Goal: Information Seeking & Learning: Check status

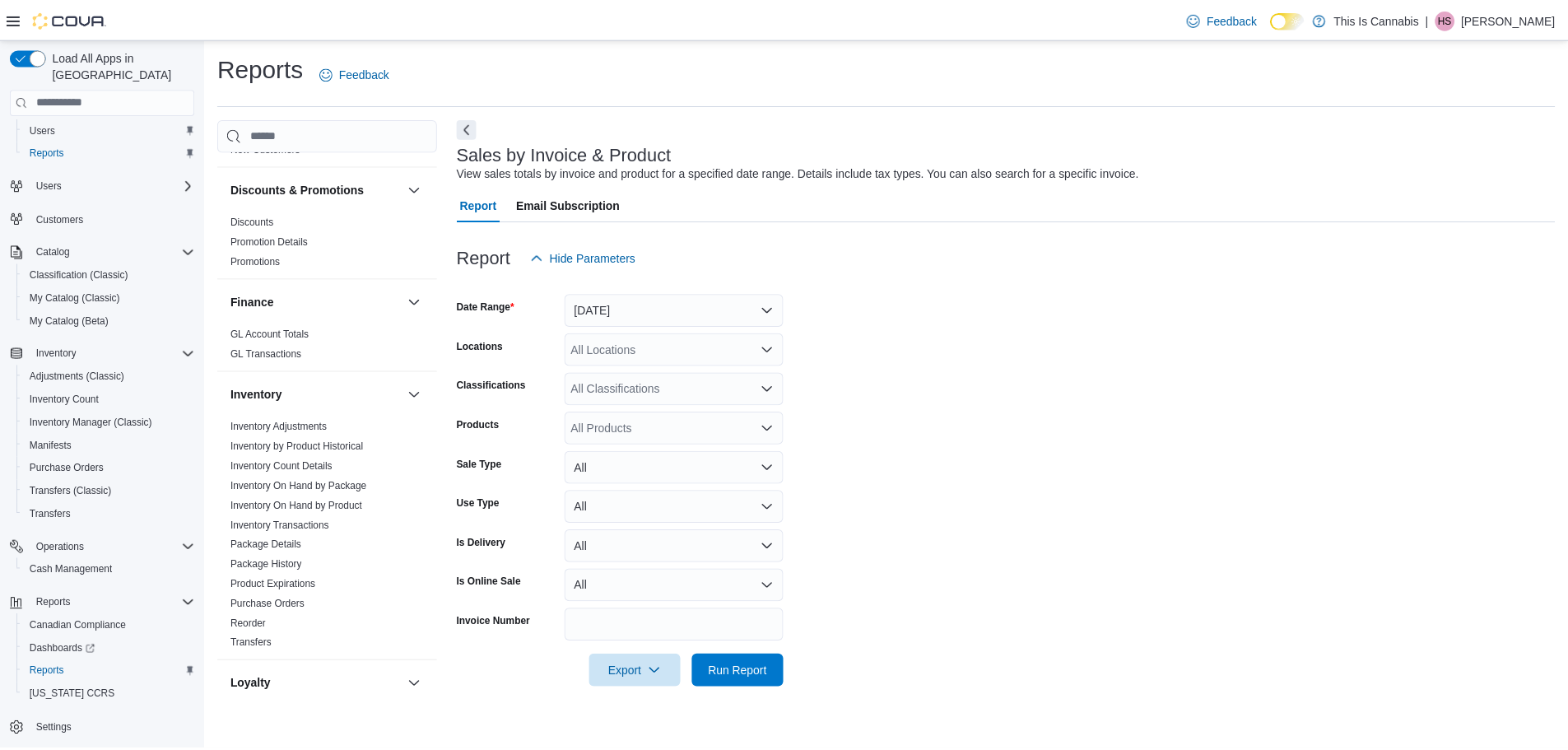
scroll to position [305, 0]
click at [741, 428] on div "All Products" at bounding box center [679, 428] width 220 height 33
click at [729, 354] on div "All Locations" at bounding box center [679, 349] width 220 height 33
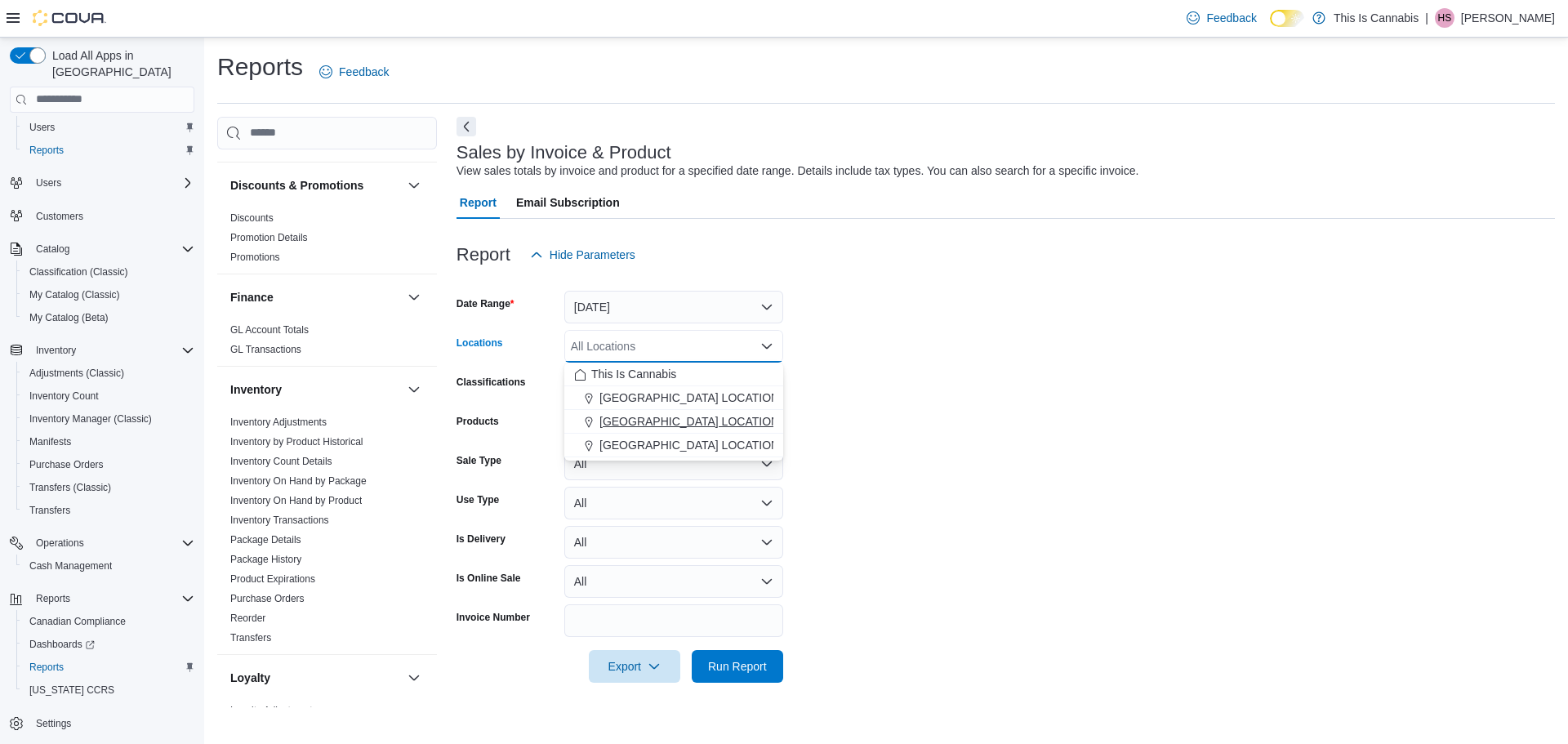
click at [694, 424] on span "[GEOGRAPHIC_DATA] LOCATION" at bounding box center [689, 421] width 180 height 16
click at [840, 358] on form "Date Range Yesterday Locations CHILLIWACK LOCATION Combo box. Selected. CHILLIW…" at bounding box center [1005, 478] width 1098 height 412
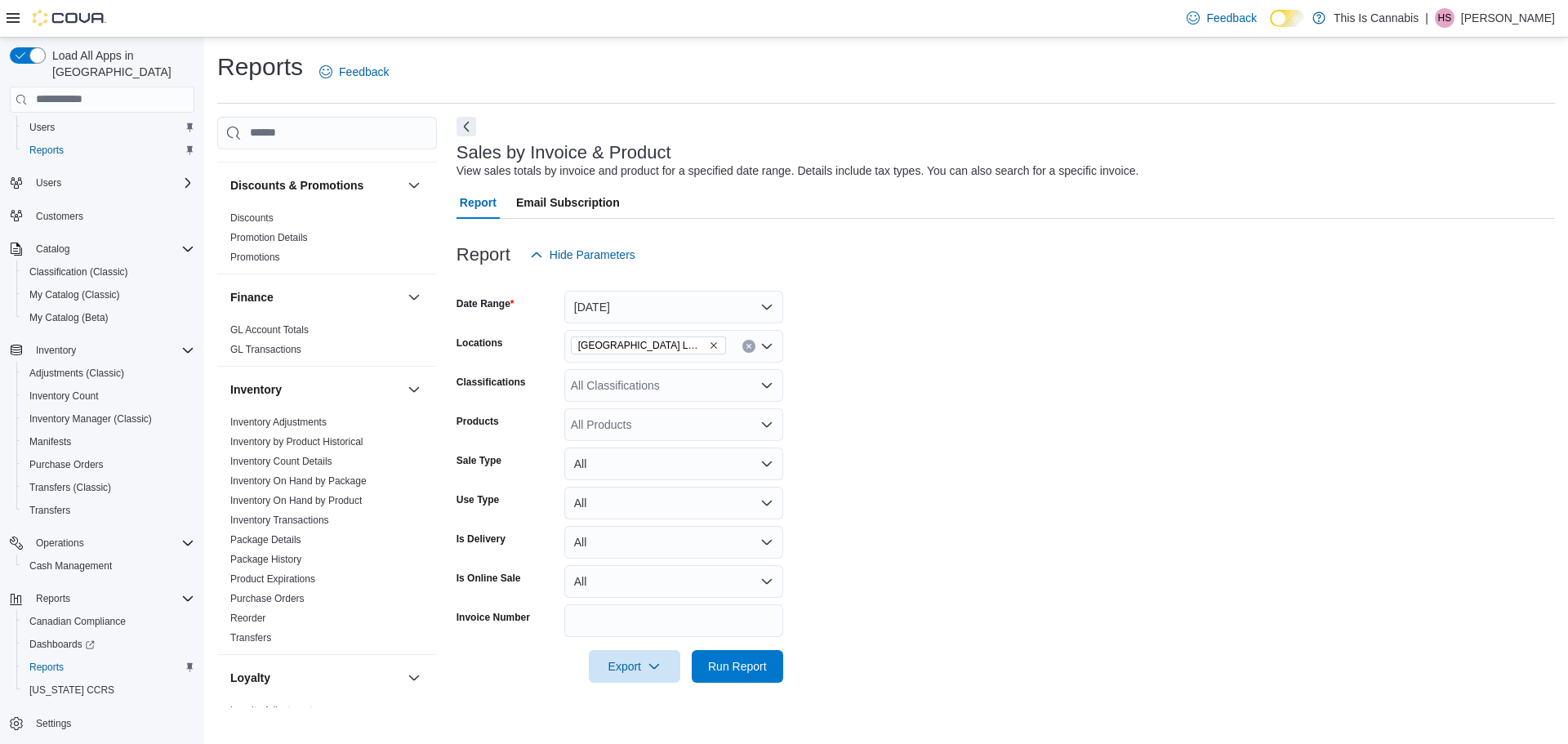
click at [763, 426] on icon "Open list of options" at bounding box center [767, 425] width 13 height 13
click at [697, 430] on div "All Products Combo box. Selected. Combo box input. All Products. Type some text…" at bounding box center [673, 425] width 218 height 33
type input "*"
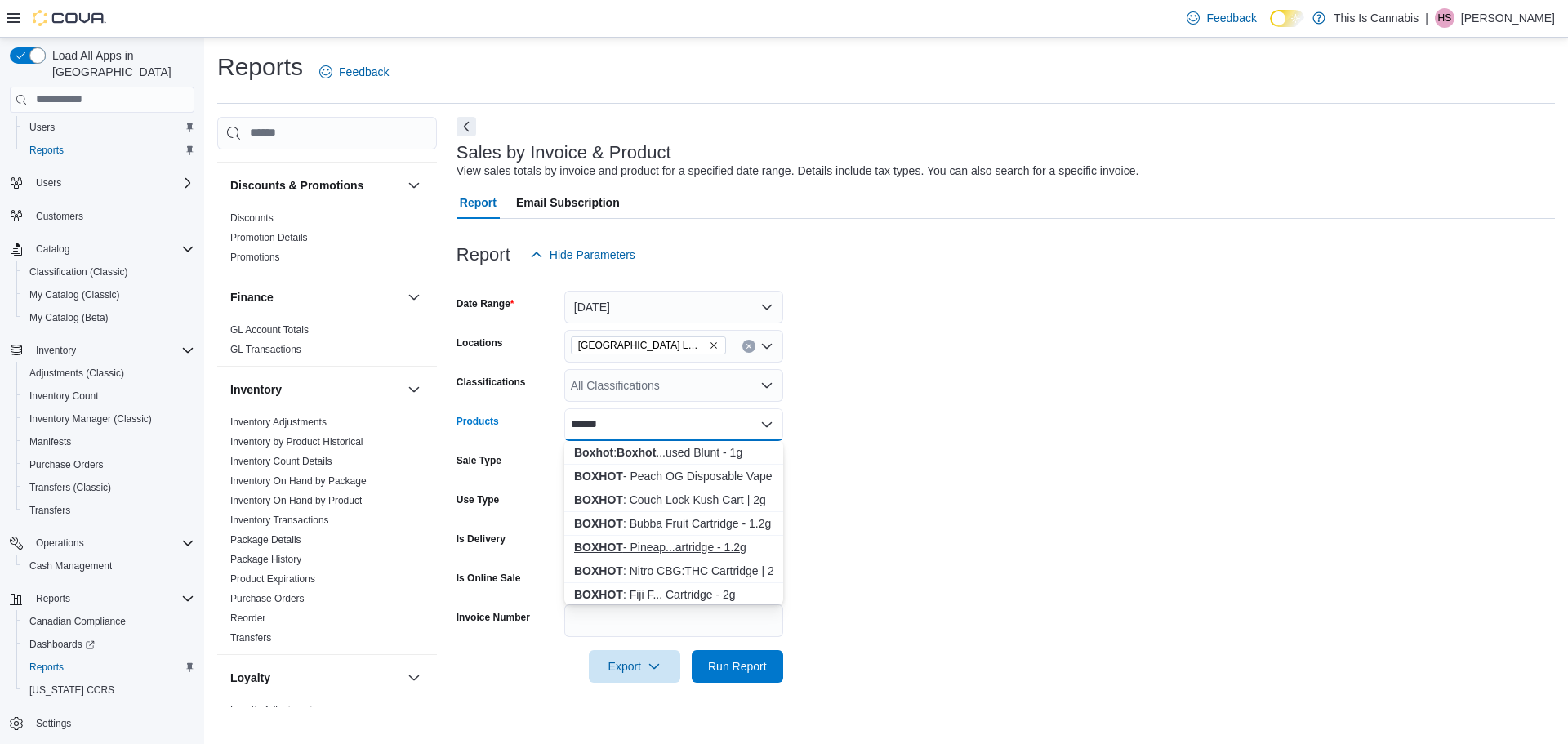
type input "******"
click at [695, 549] on div "BOXHOT - Pineap...artridge - 1.2g" at bounding box center [673, 546] width 199 height 16
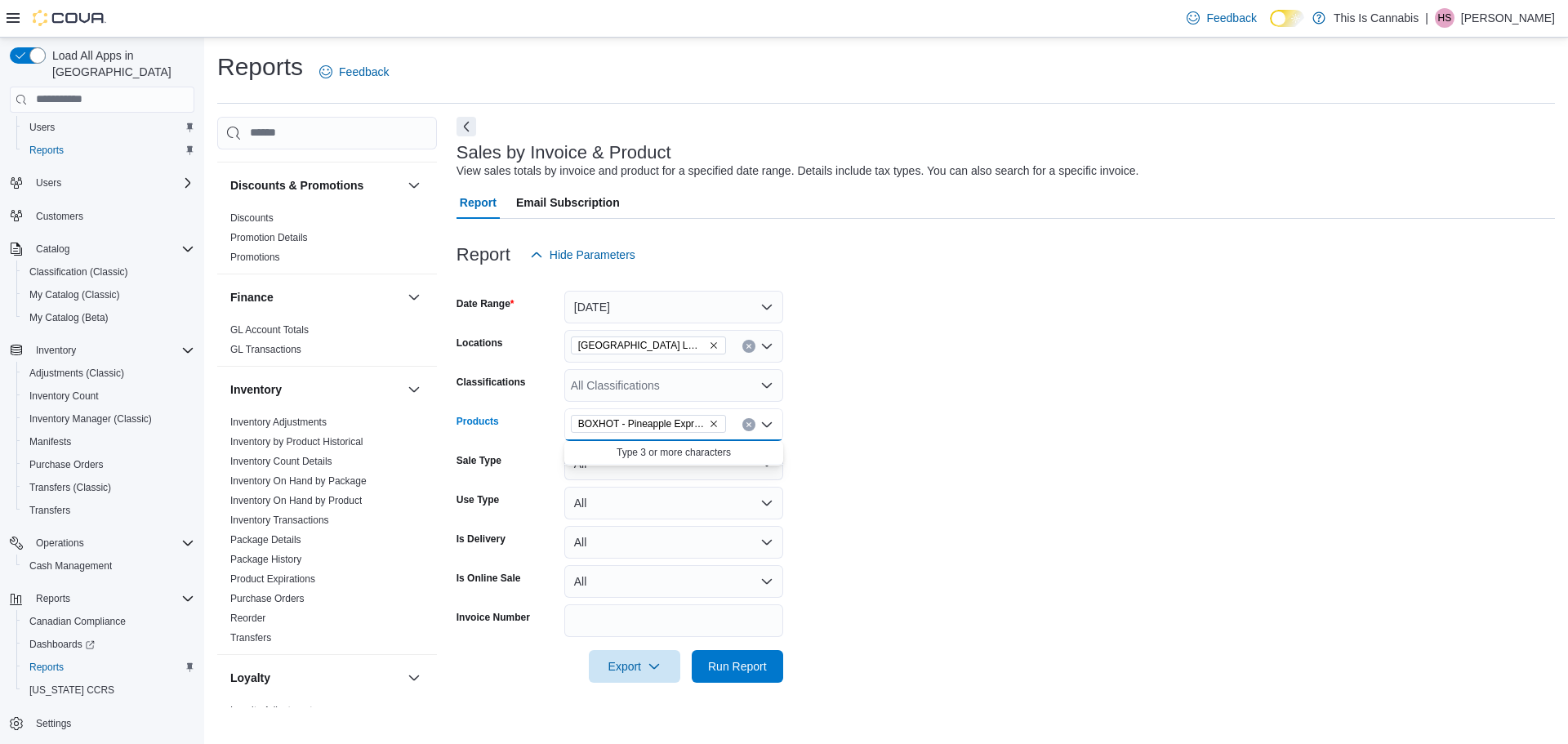
click at [841, 384] on form "Date Range Yesterday Locations CHILLIWACK LOCATION Classifications All Classifi…" at bounding box center [1005, 478] width 1098 height 412
click at [711, 458] on button "All" at bounding box center [673, 463] width 218 height 33
click at [934, 419] on form "Date Range Yesterday Locations CHILLIWACK LOCATION Classifications All Classifi…" at bounding box center [1005, 478] width 1098 height 412
click at [750, 665] on span "Run Report" at bounding box center [737, 665] width 59 height 16
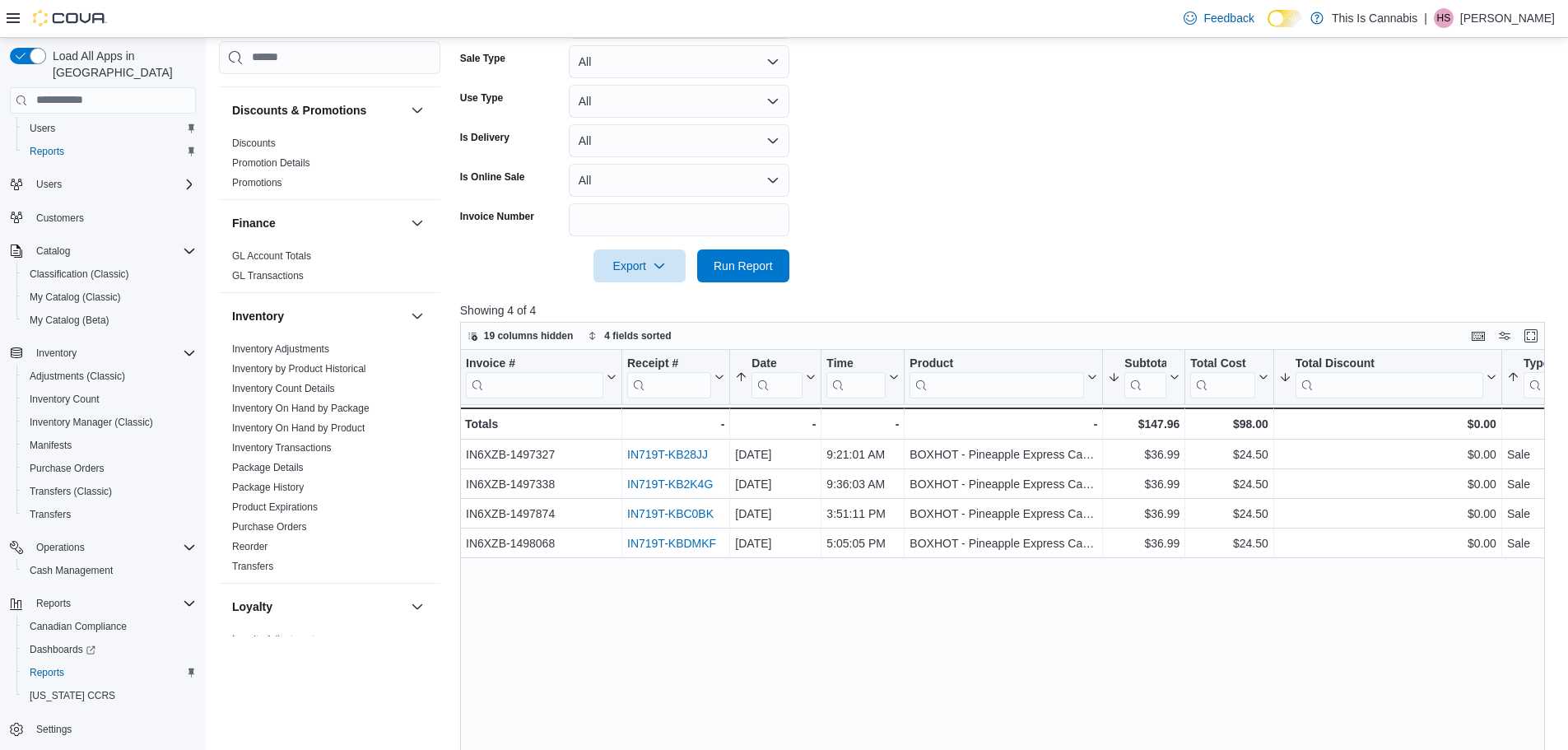
scroll to position [412, 0]
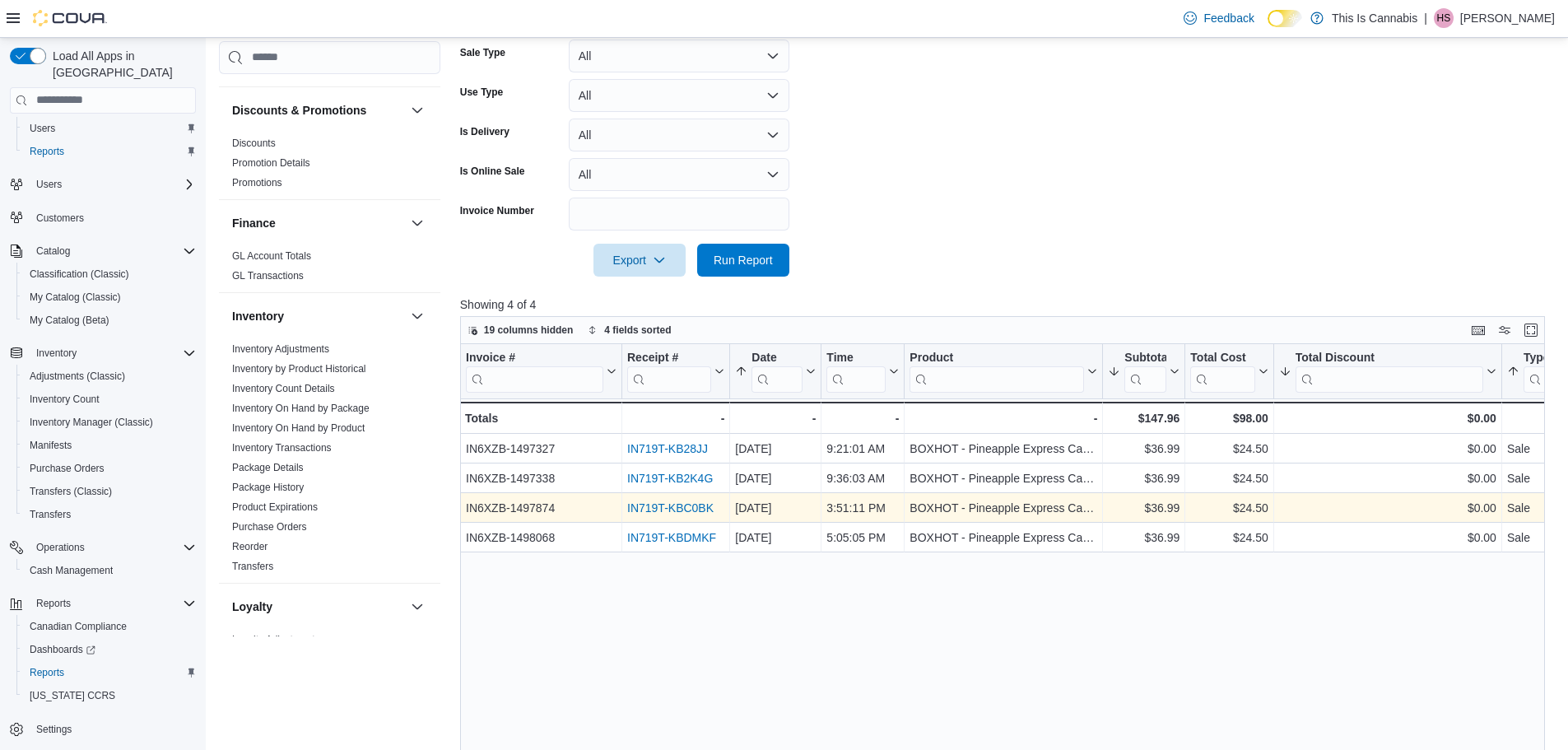
click at [675, 509] on link "IN719T-KBC0BK" at bounding box center [670, 508] width 86 height 14
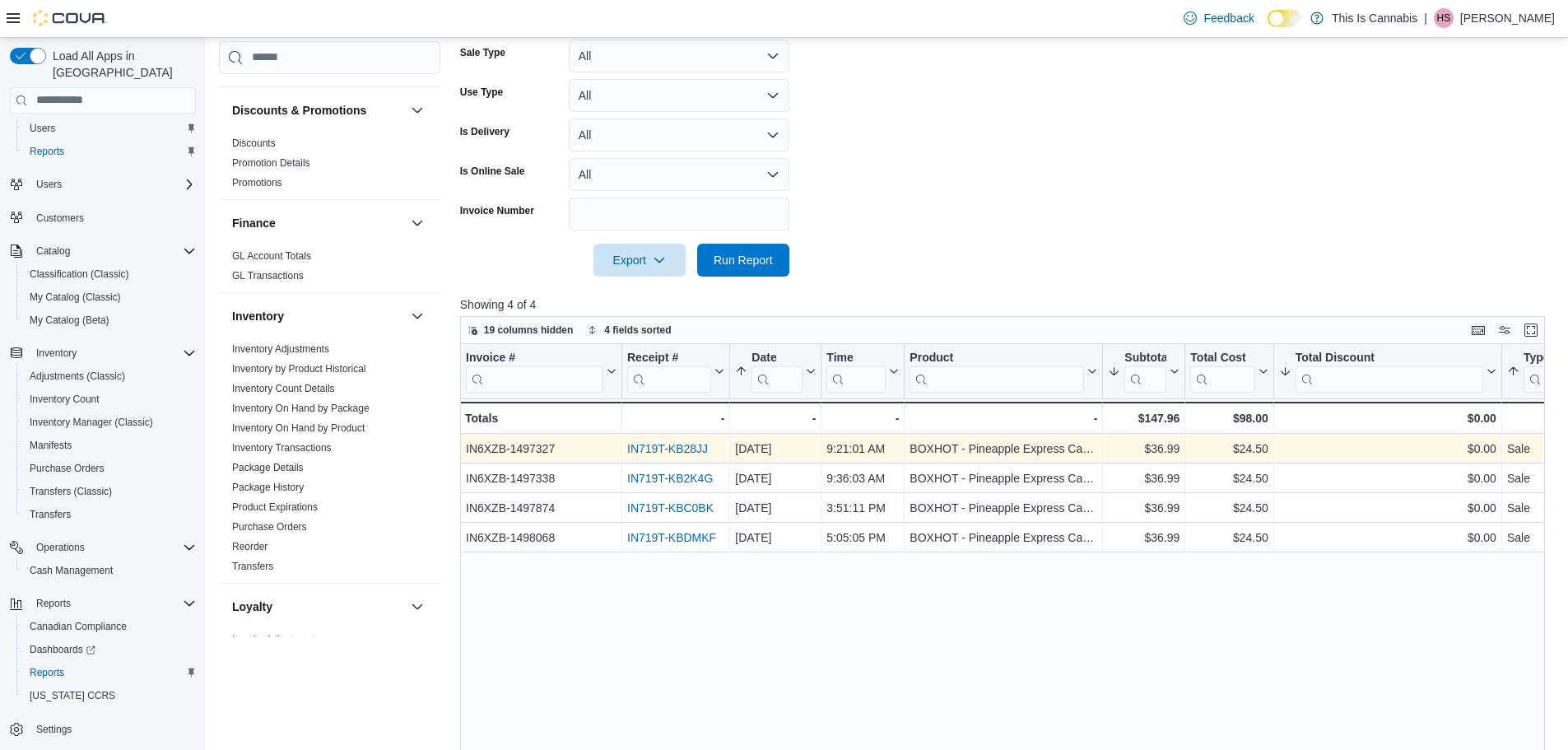
click at [666, 447] on link "IN719T-KB28JJ" at bounding box center [667, 449] width 80 height 14
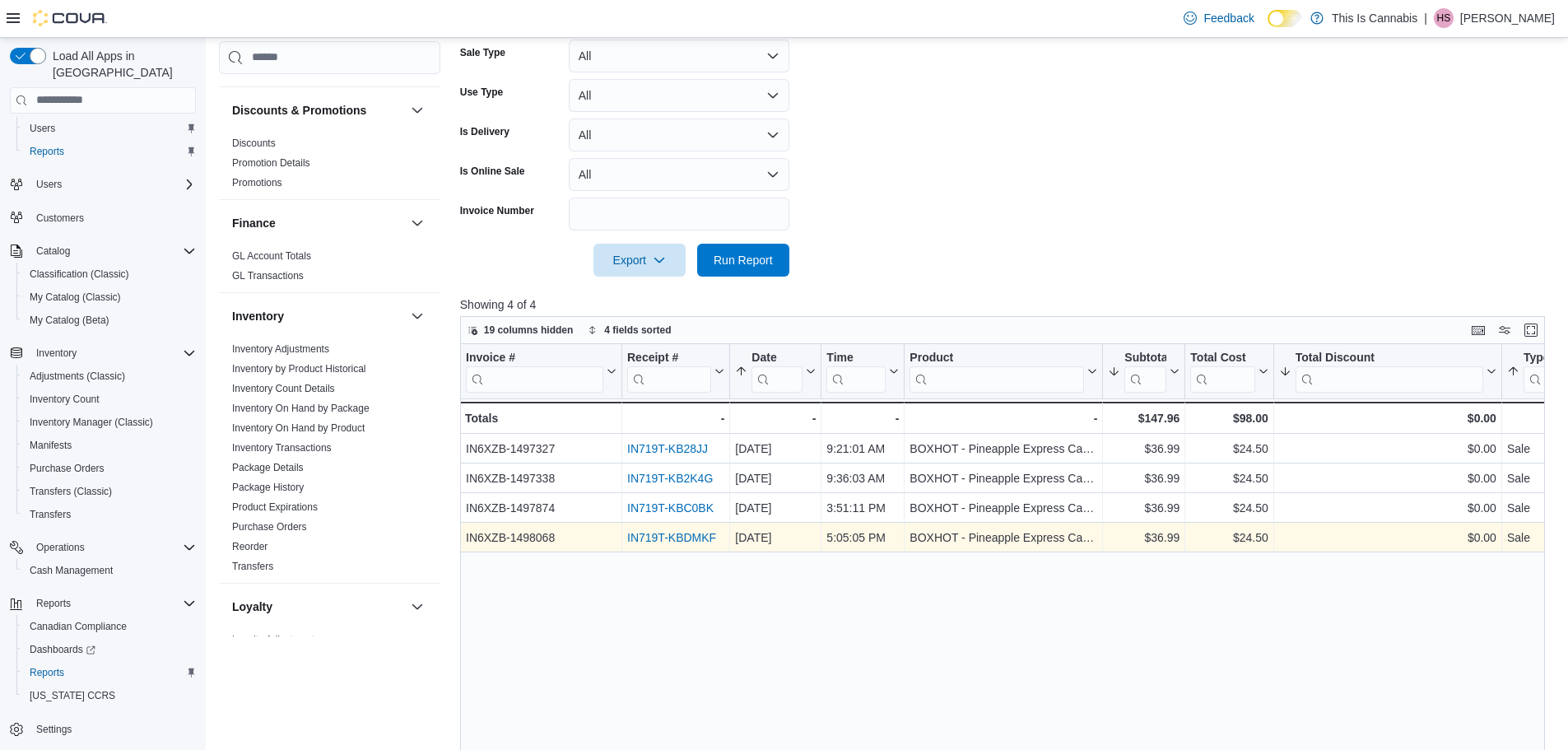
click at [683, 537] on link "IN719T-KBDMKF" at bounding box center [671, 538] width 89 height 14
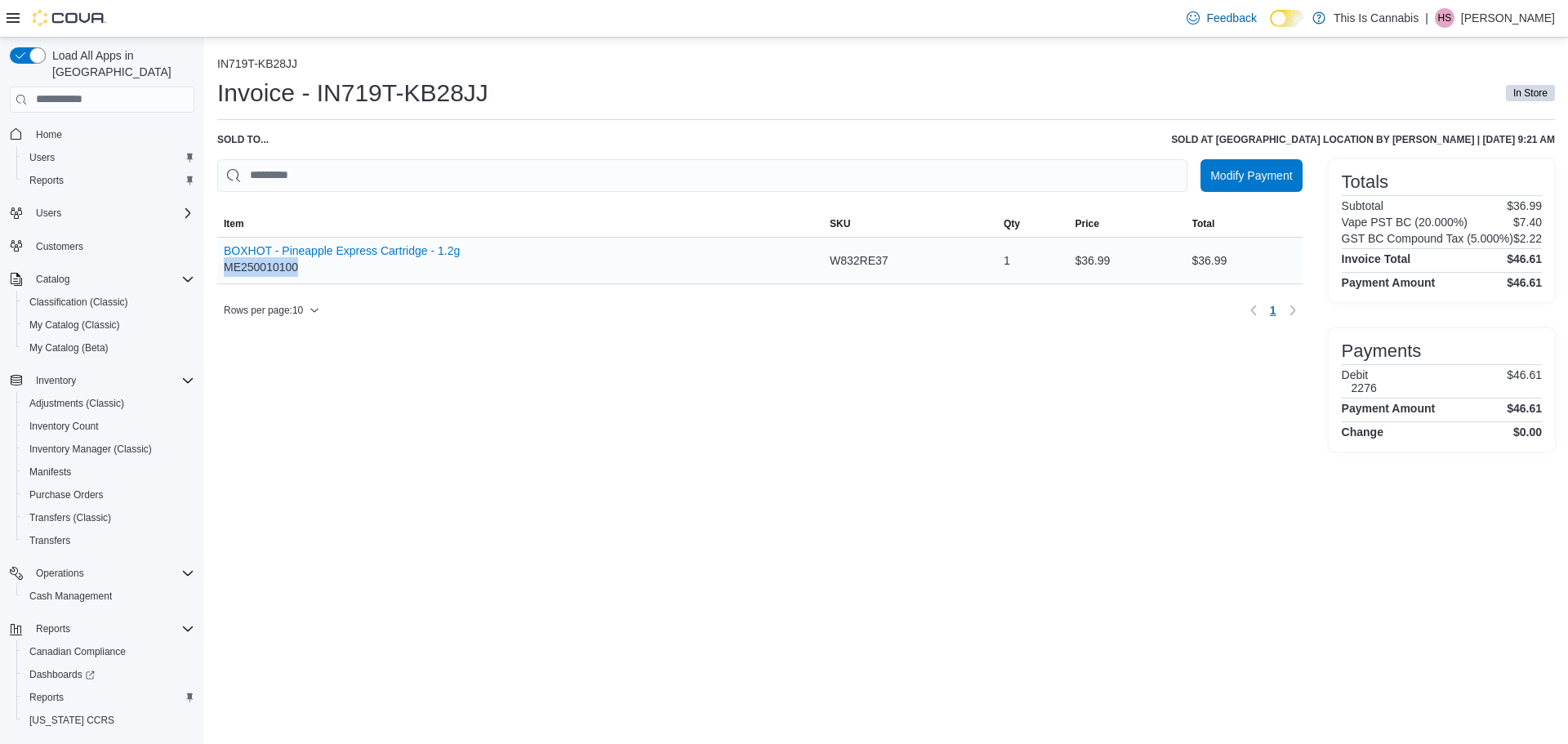
drag, startPoint x: 305, startPoint y: 263, endPoint x: 224, endPoint y: 265, distance: 81.0
click at [224, 265] on div "BOXHOT - Pineapple Express Cartridge - 1.2g ME250010100" at bounding box center [341, 261] width 236 height 33
click at [595, 409] on div "Modify Payment Sorting MemoryTable from EuiInMemoryTable; Page 1 of 1. Item SKU…" at bounding box center [759, 305] width 1085 height 293
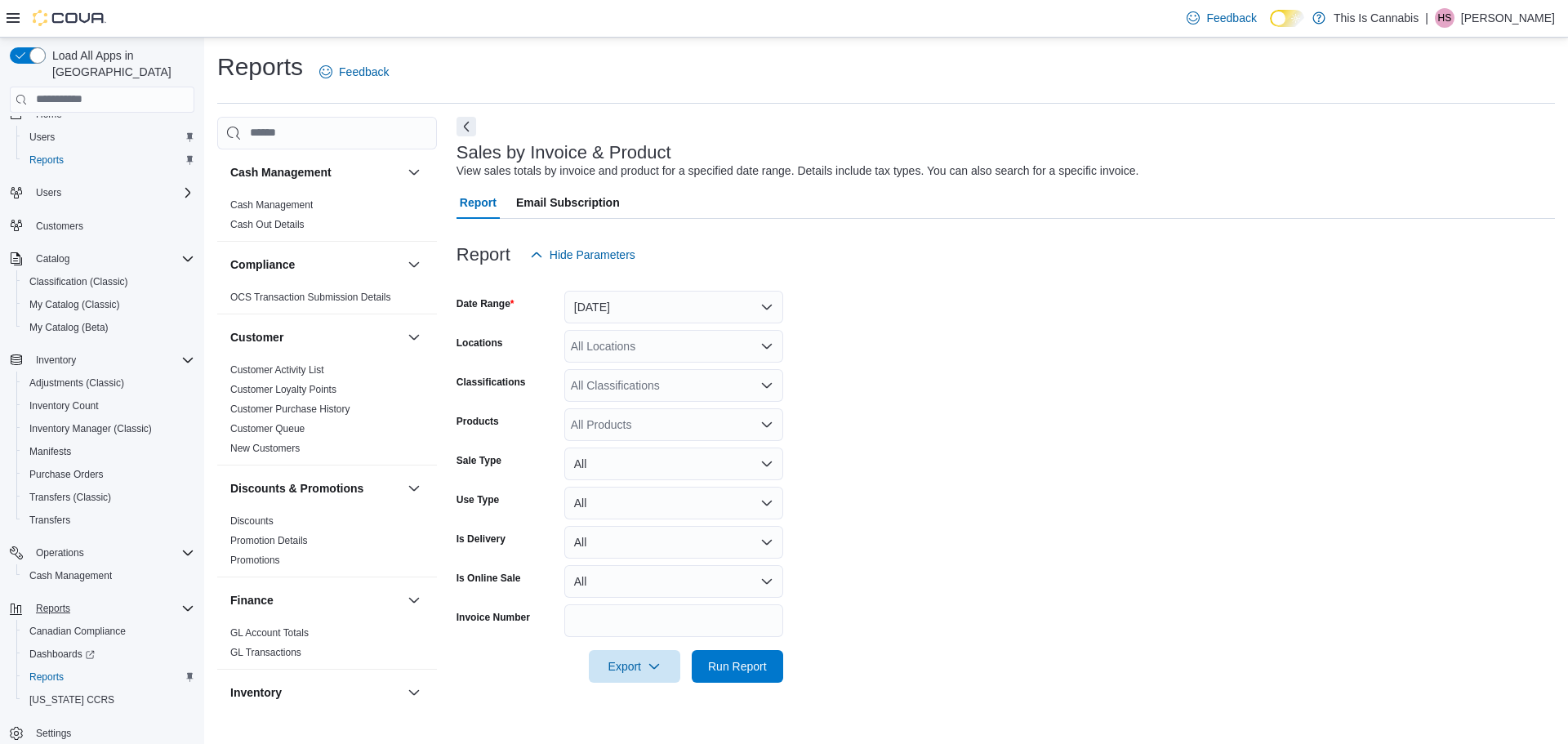
scroll to position [30, 0]
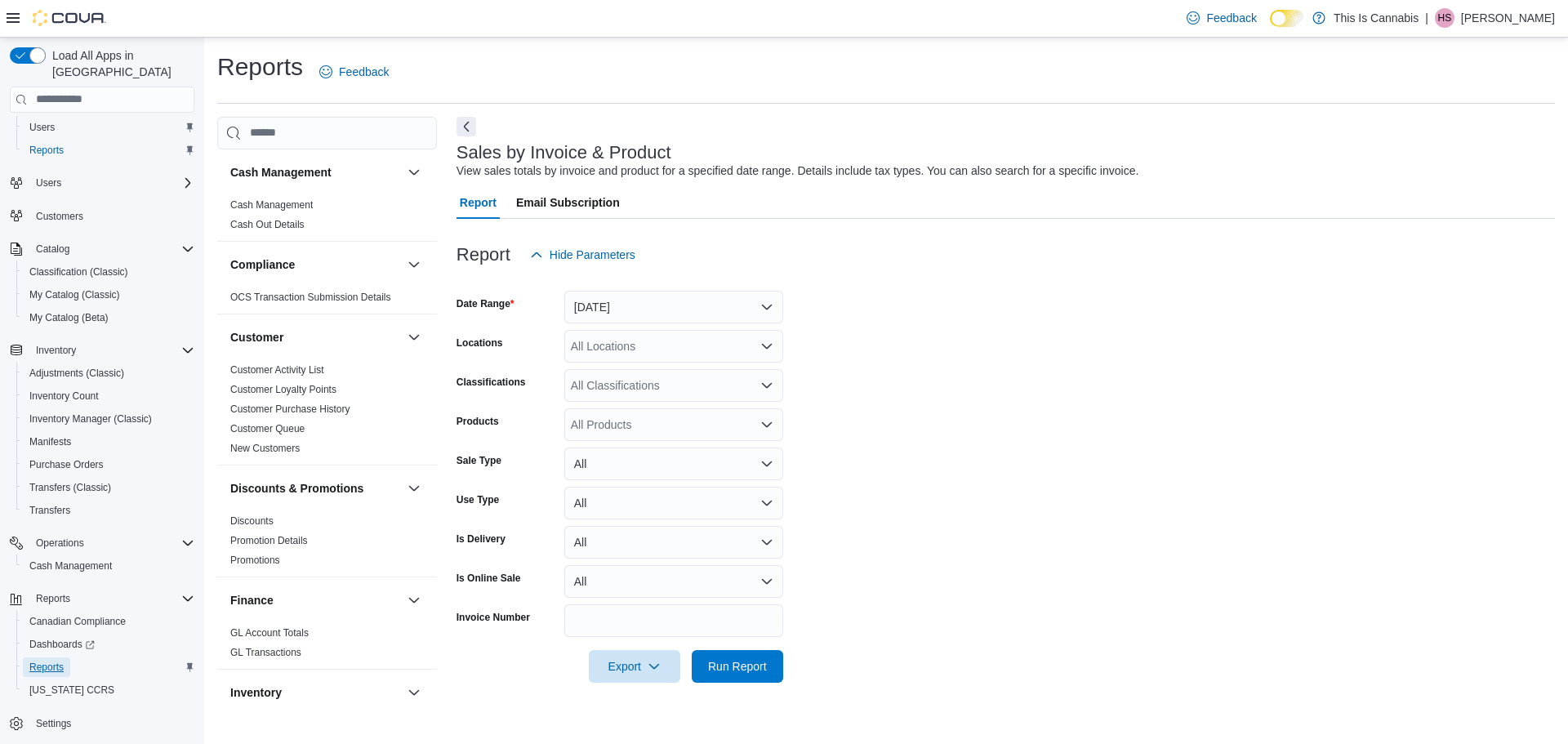
click at [46, 661] on span "Reports" at bounding box center [46, 667] width 34 height 13
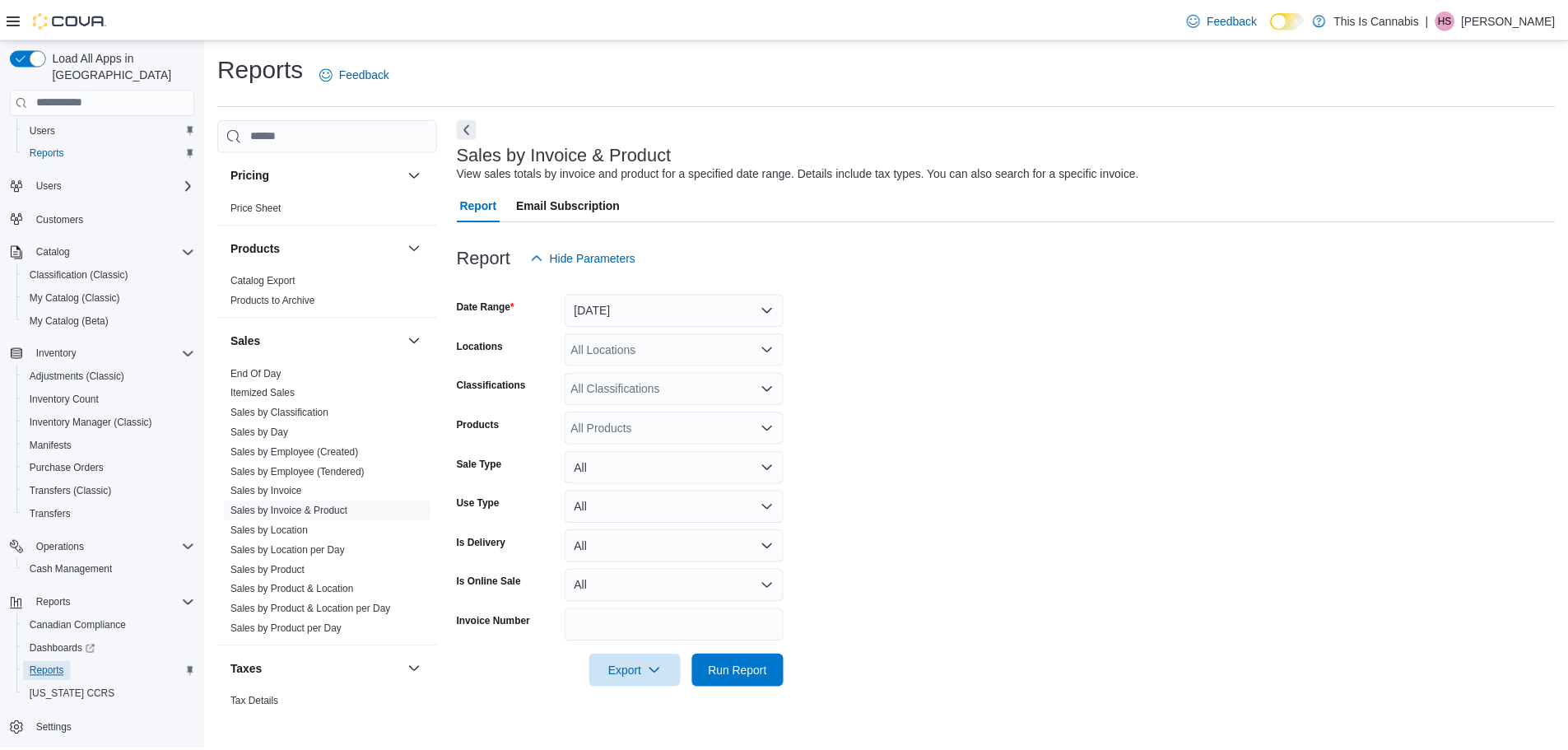
scroll to position [1025, 0]
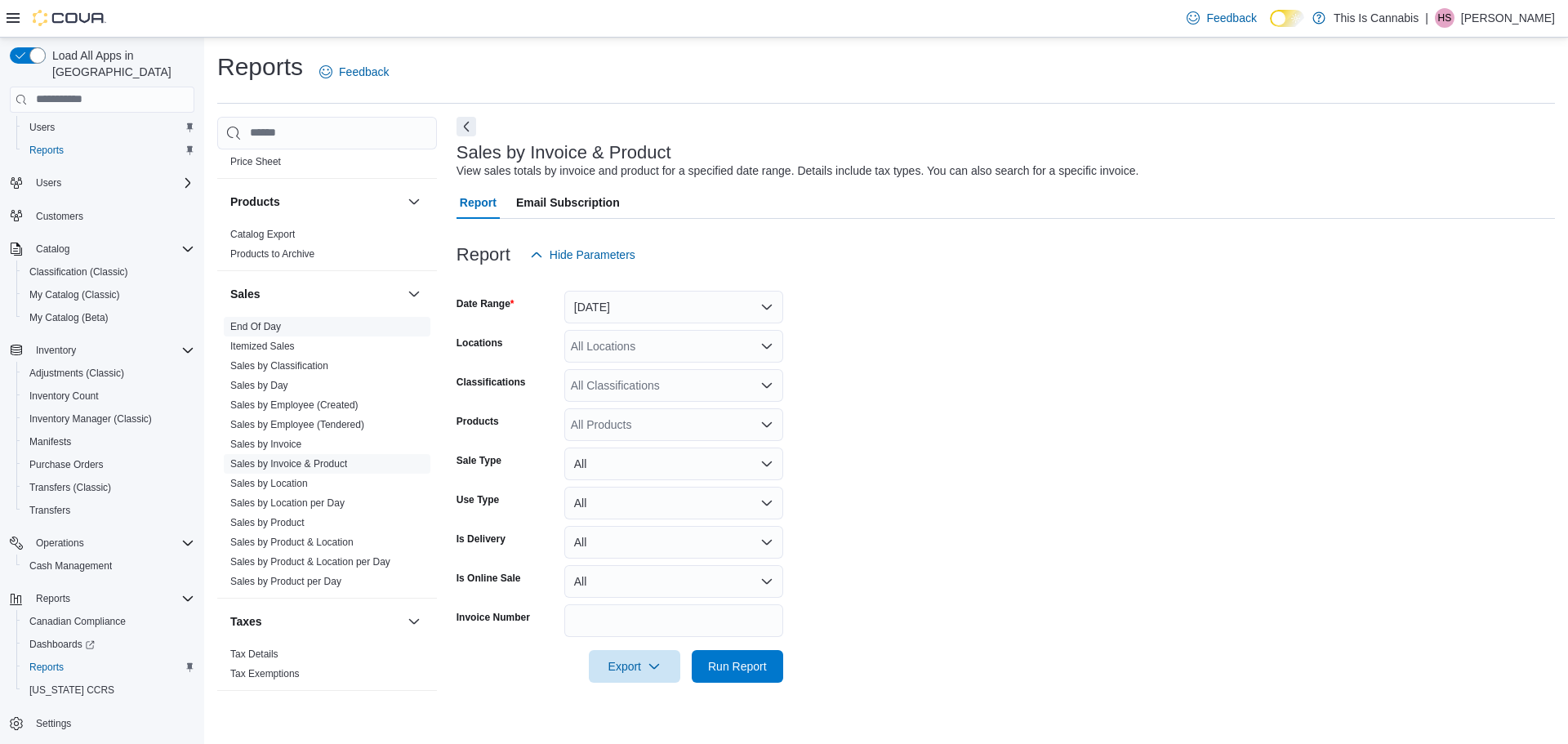
click at [260, 329] on link "End Of Day" at bounding box center [255, 327] width 50 height 12
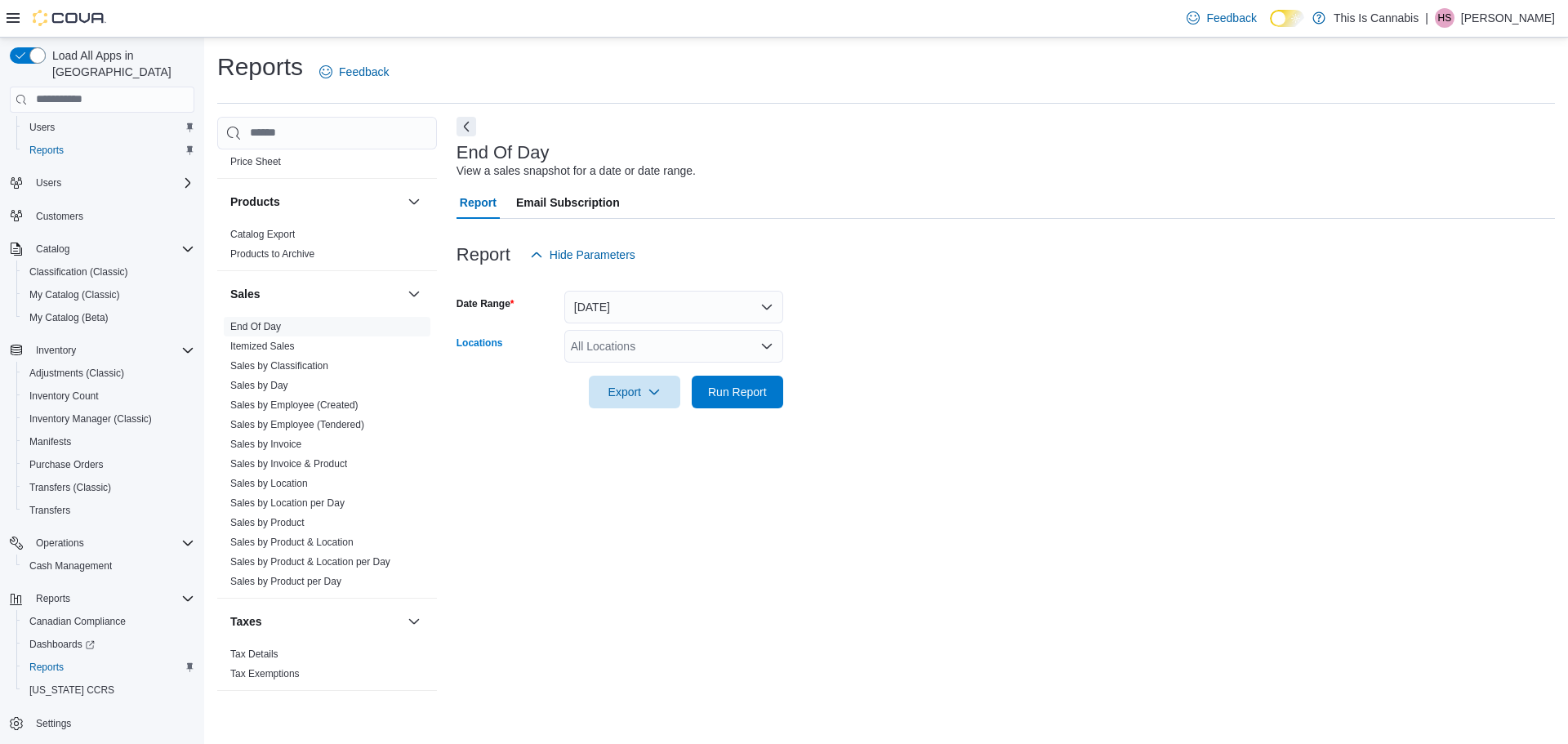
click at [645, 349] on div "All Locations" at bounding box center [673, 346] width 218 height 33
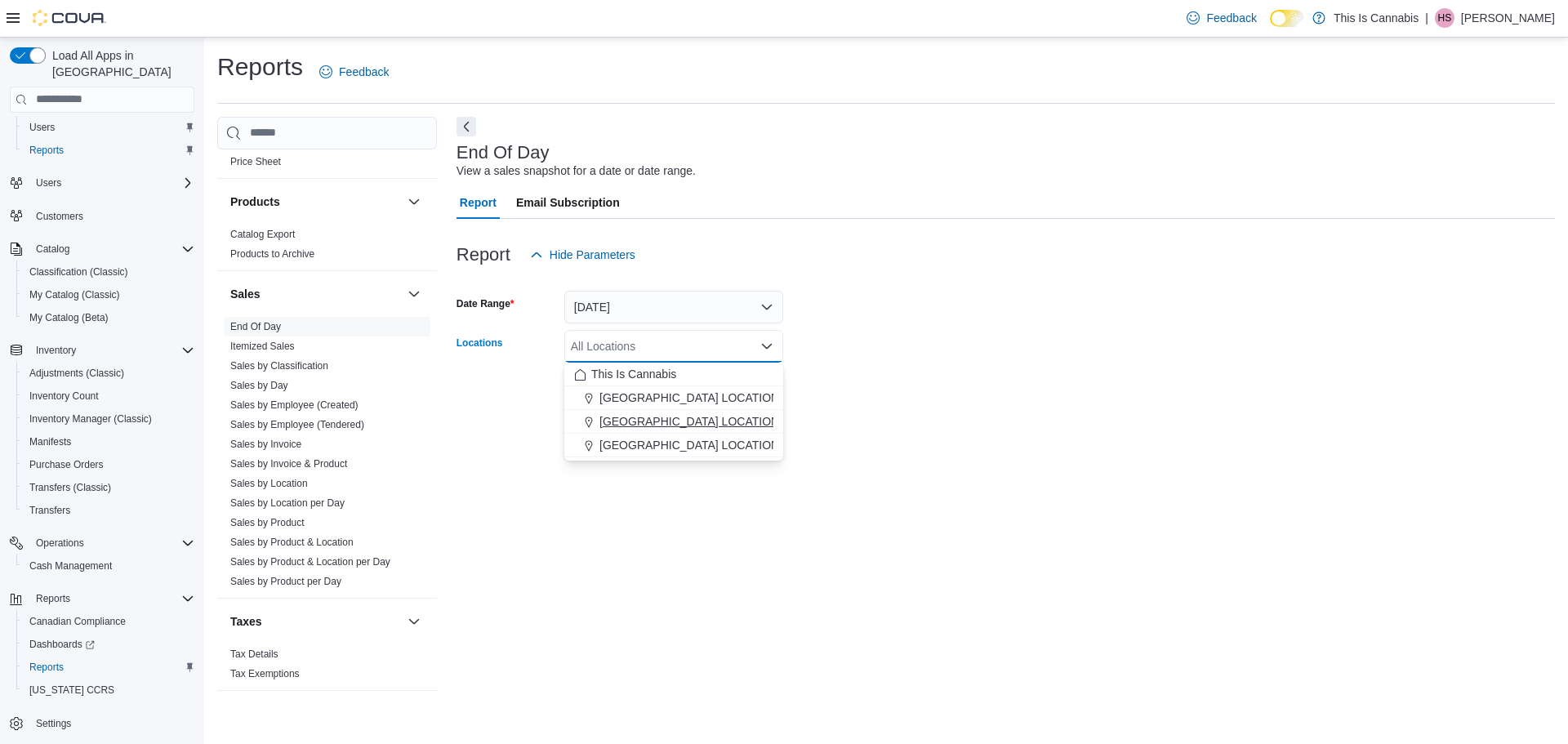
click at [632, 419] on span "[GEOGRAPHIC_DATA] LOCATION" at bounding box center [689, 421] width 180 height 16
click at [866, 385] on form "Date Range Today Locations CHILLIWACK LOCATION Combo box. Selected. CHILLIWACK …" at bounding box center [1005, 340] width 1098 height 137
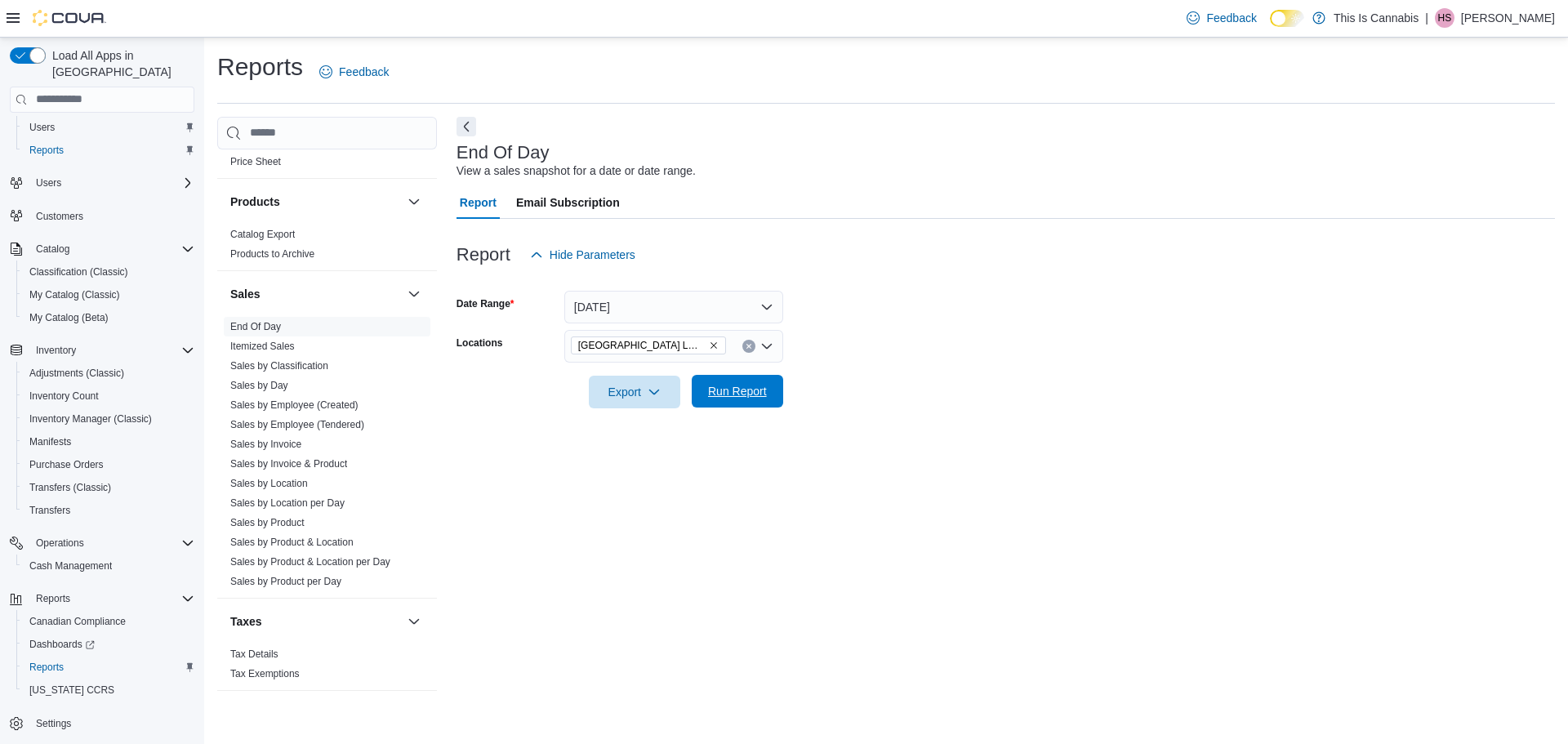
click at [725, 398] on span "Run Report" at bounding box center [737, 391] width 59 height 16
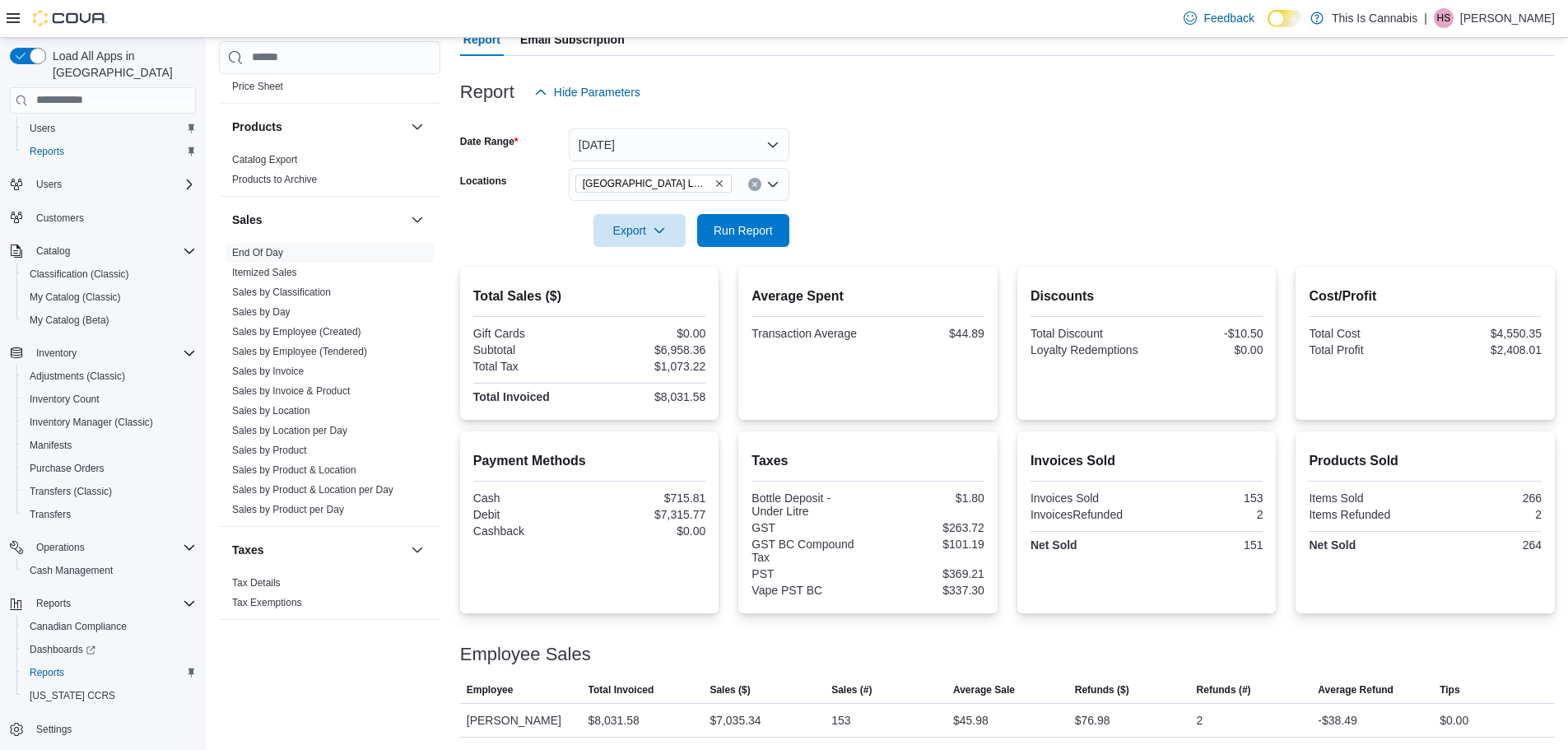
scroll to position [165, 0]
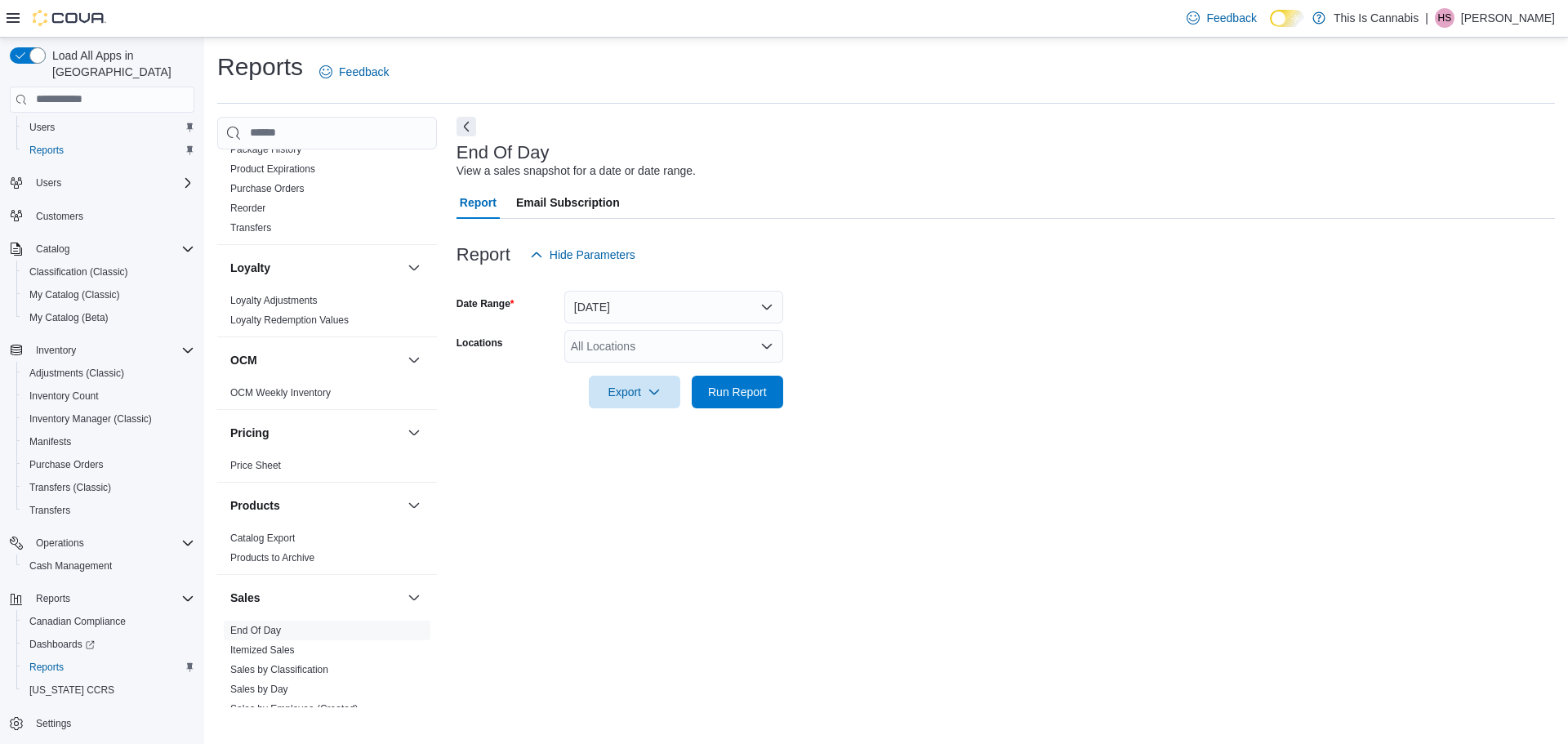
scroll to position [736, 0]
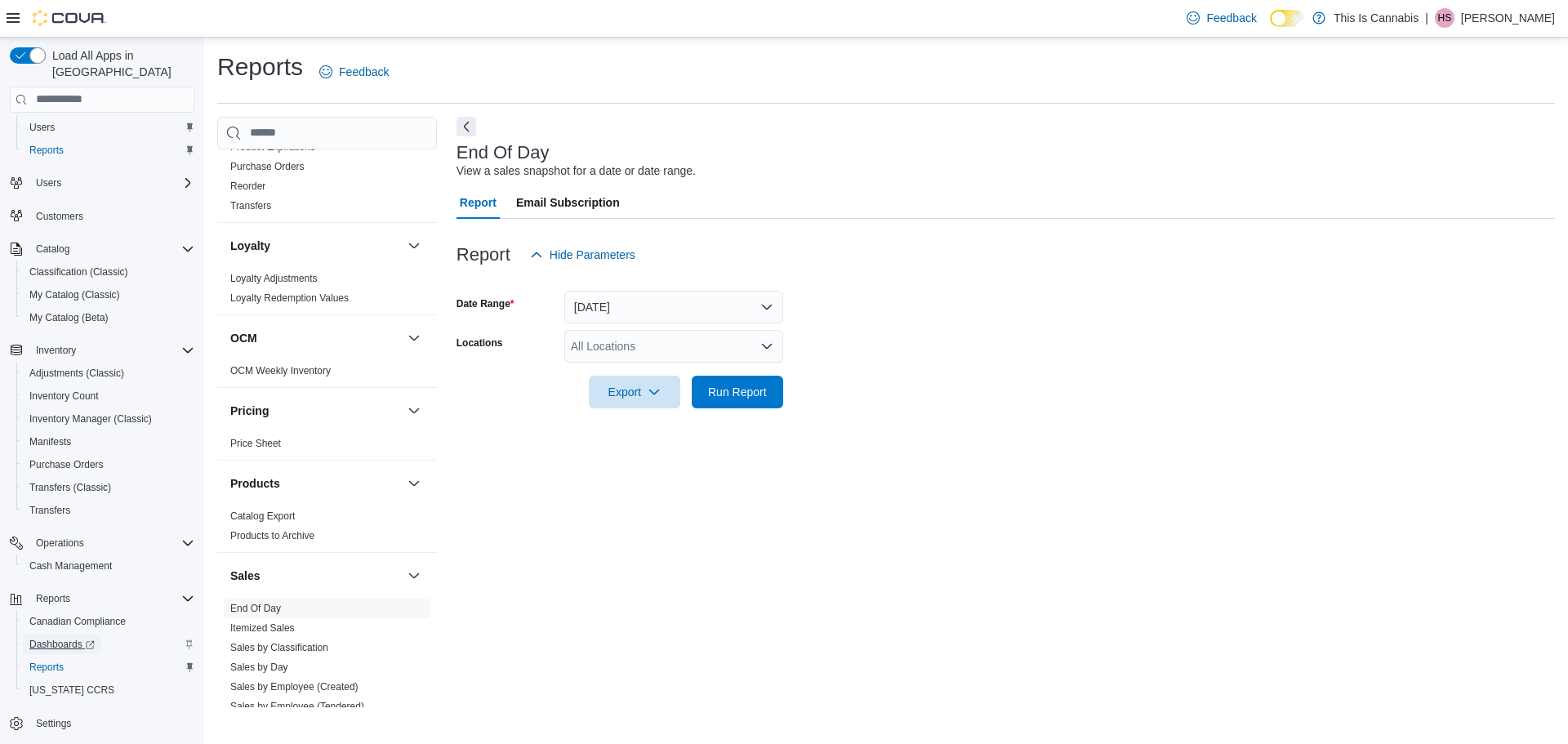
click at [60, 635] on span "Dashboards" at bounding box center [62, 644] width 66 height 19
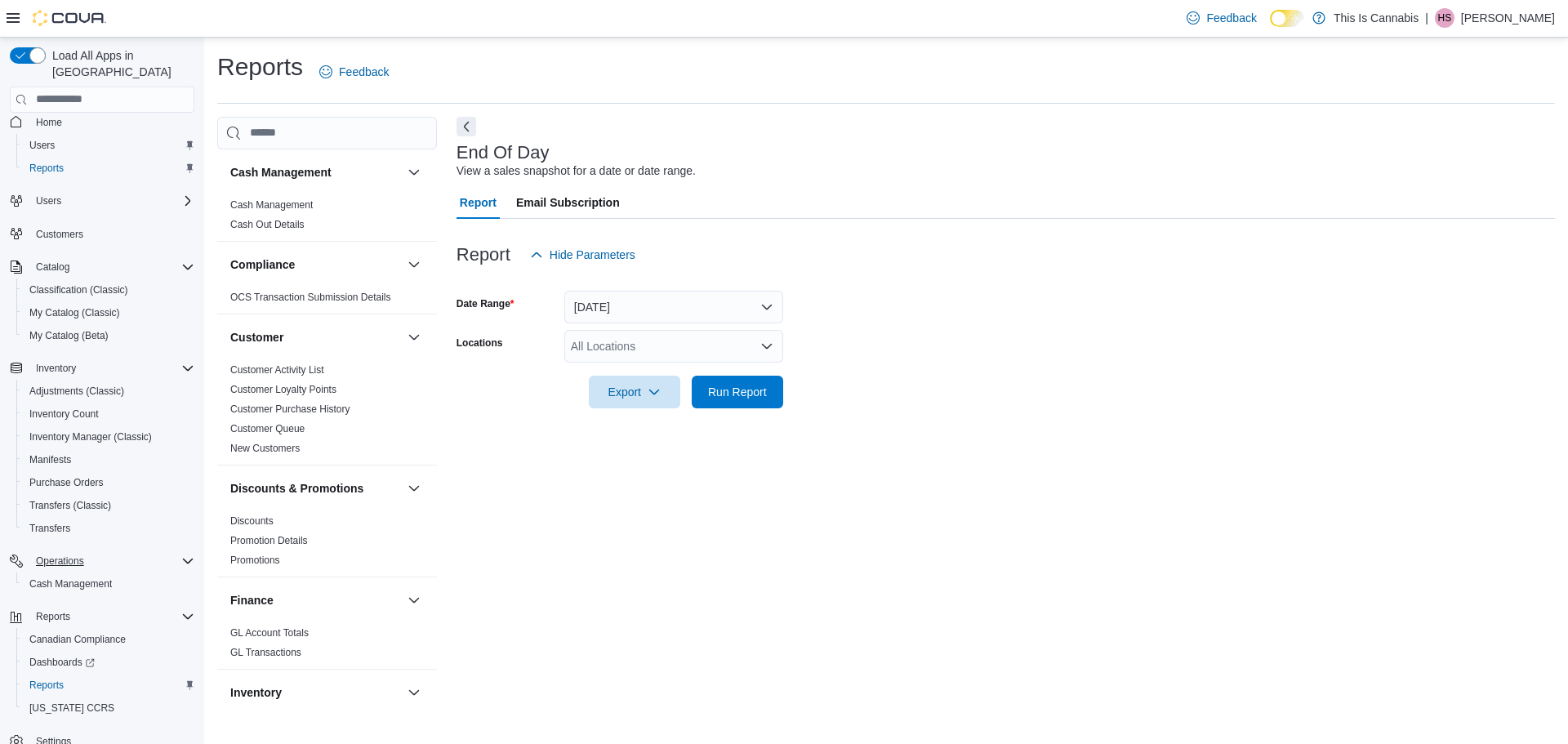
scroll to position [30, 0]
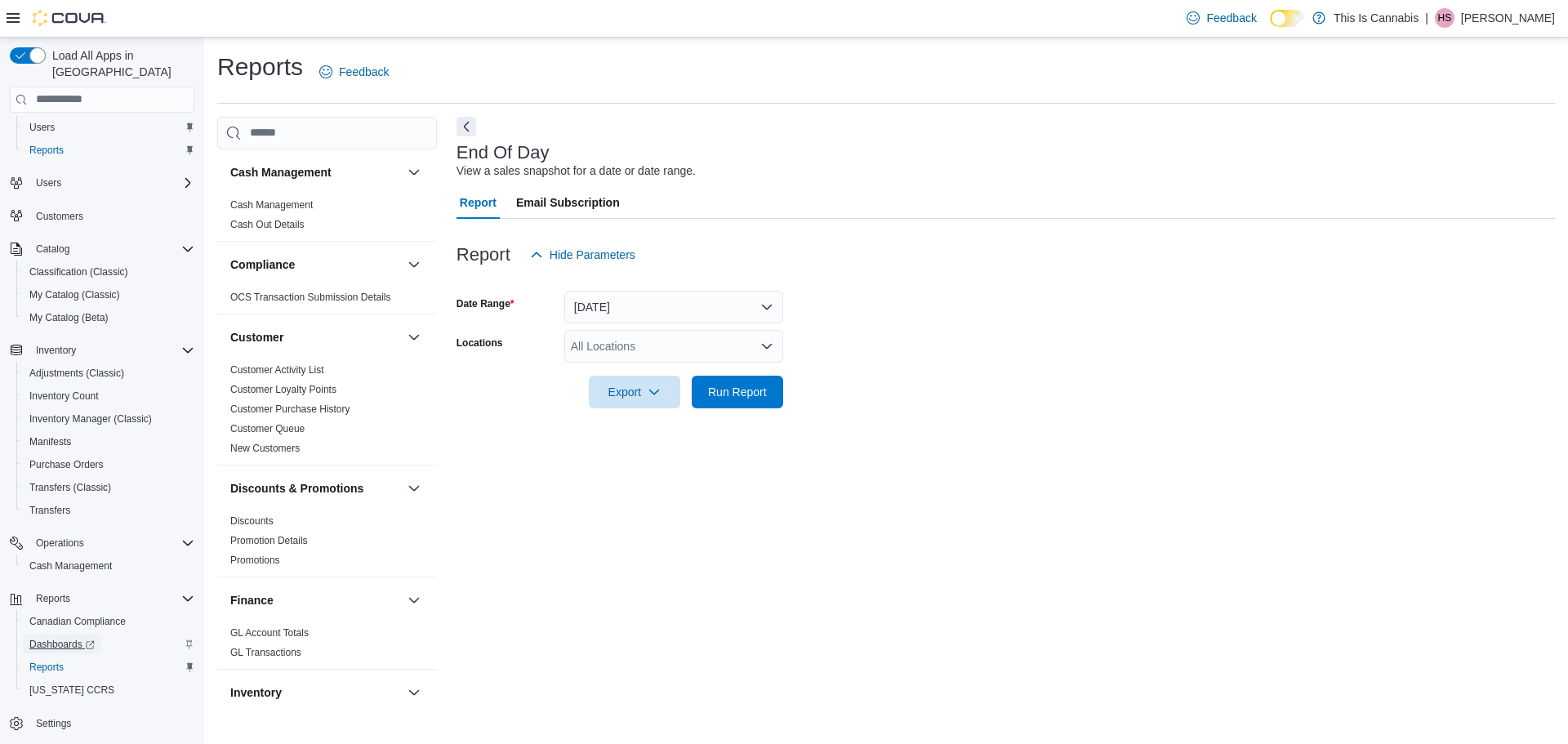
click at [55, 638] on span "Dashboards" at bounding box center [62, 645] width 66 height 13
click at [41, 589] on span "Reports" at bounding box center [53, 599] width 34 height 19
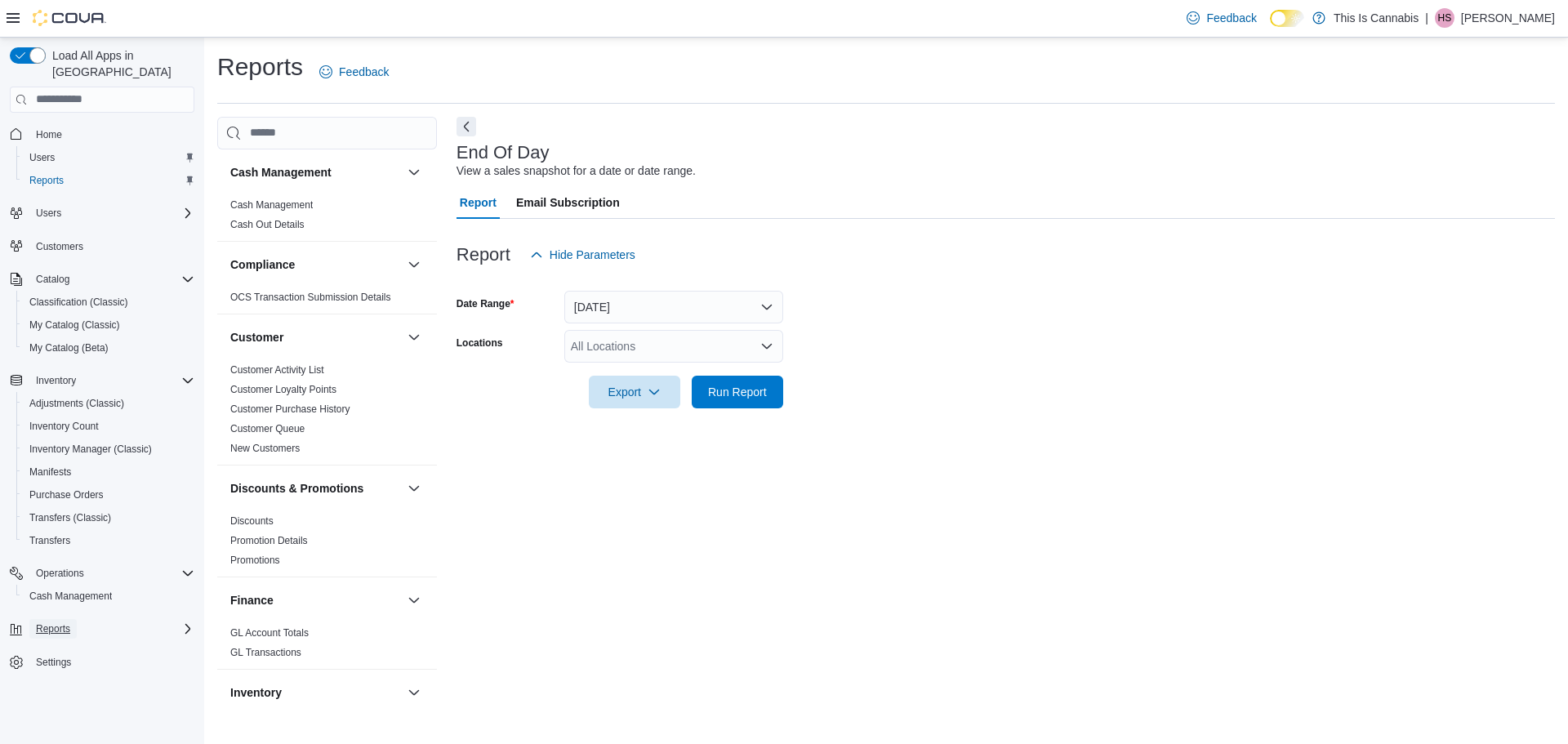
click at [44, 622] on span "Reports" at bounding box center [53, 629] width 34 height 13
click at [60, 374] on span "Inventory" at bounding box center [56, 381] width 40 height 13
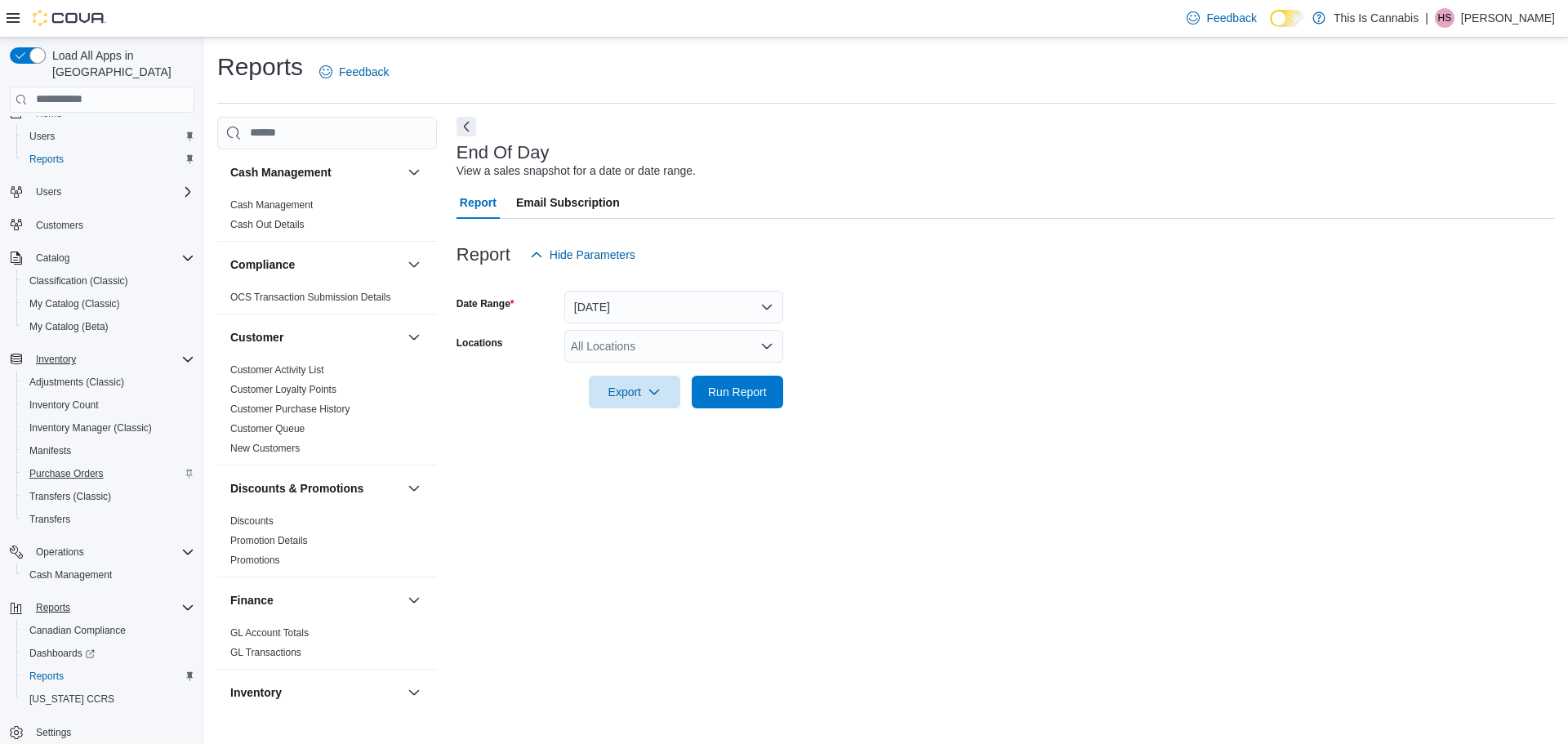
scroll to position [30, 0]
click at [90, 683] on span "[US_STATE] CCRS" at bounding box center [71, 690] width 85 height 13
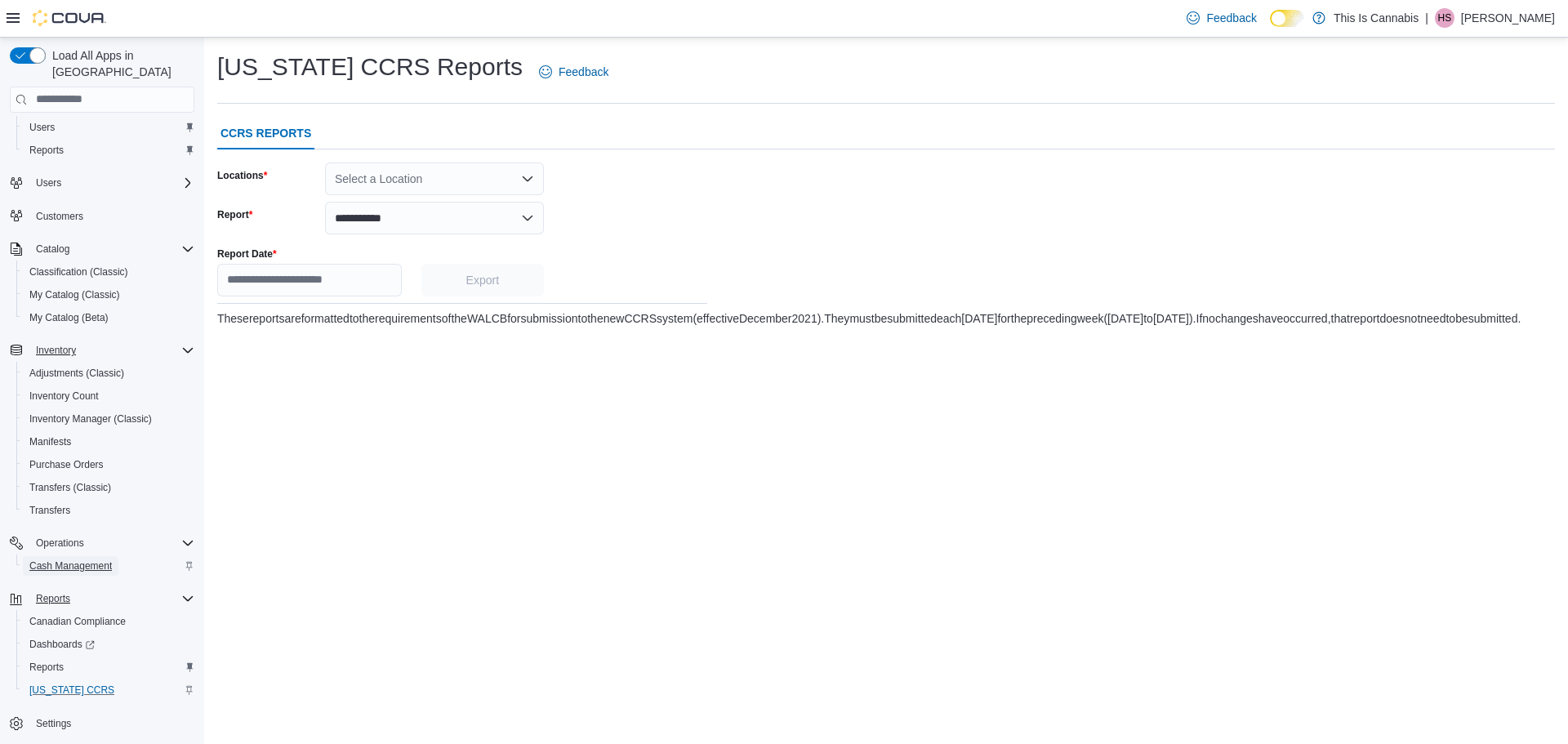
click at [52, 560] on span "Cash Management" at bounding box center [71, 567] width 82 height 13
